Goal: Information Seeking & Learning: Learn about a topic

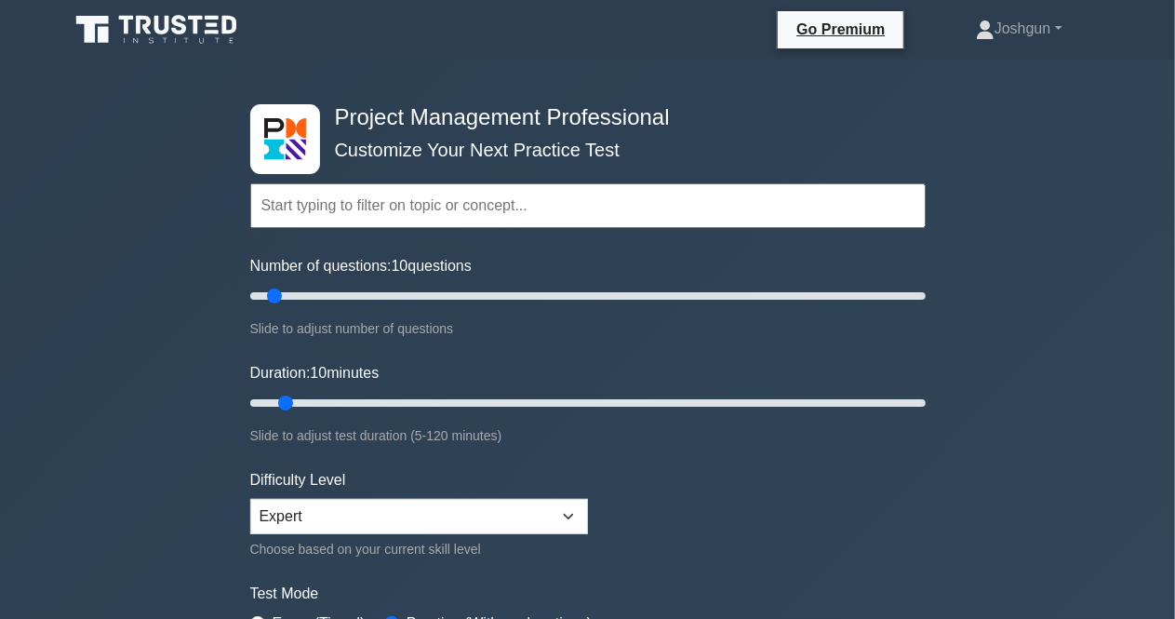
click at [321, 222] on input "text" at bounding box center [588, 205] width 676 height 45
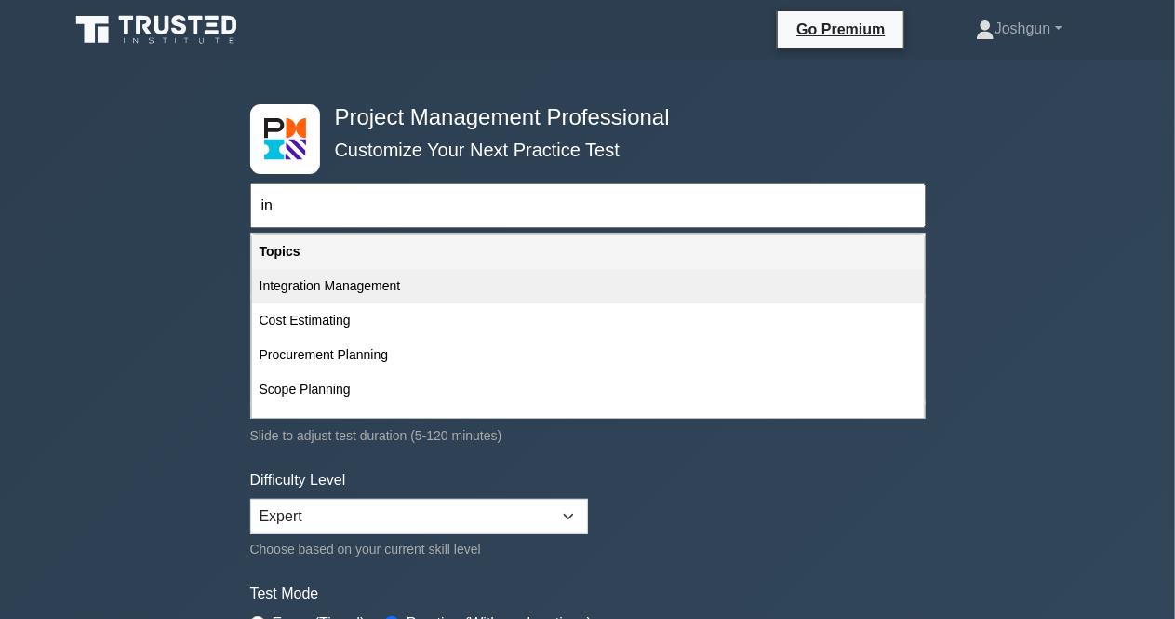
click at [332, 279] on div "Integration Management" at bounding box center [588, 286] width 672 height 34
type input "Integration Management"
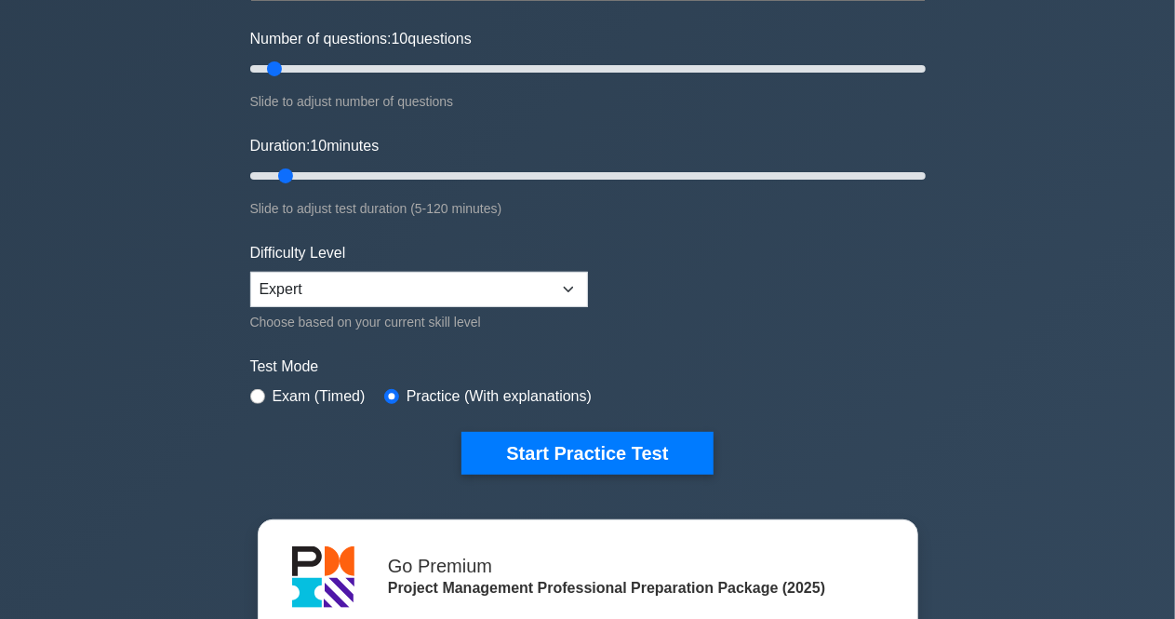
scroll to position [243, 0]
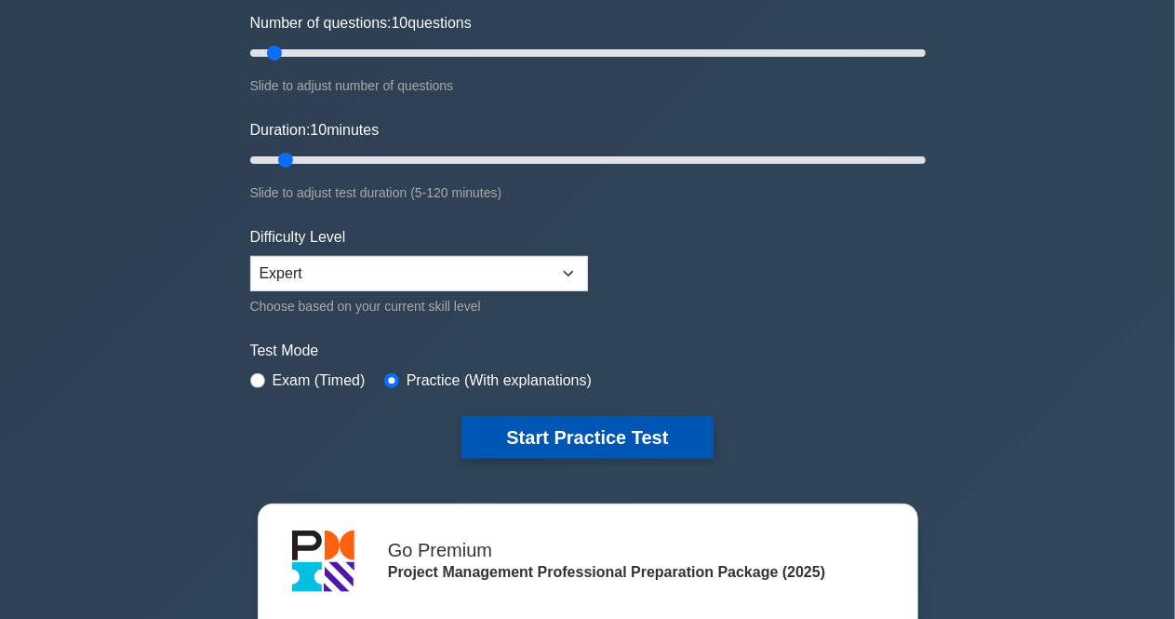
click at [557, 446] on button "Start Practice Test" at bounding box center [587, 437] width 251 height 43
